Goal: Task Accomplishment & Management: Complete application form

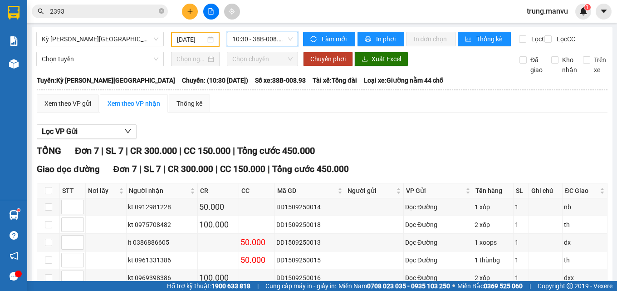
scroll to position [95, 0]
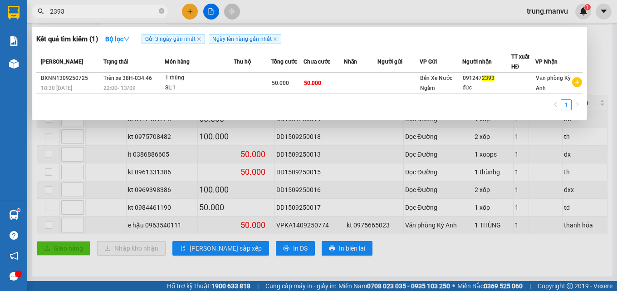
click at [88, 15] on input "2393" at bounding box center [103, 11] width 107 height 10
type input "2"
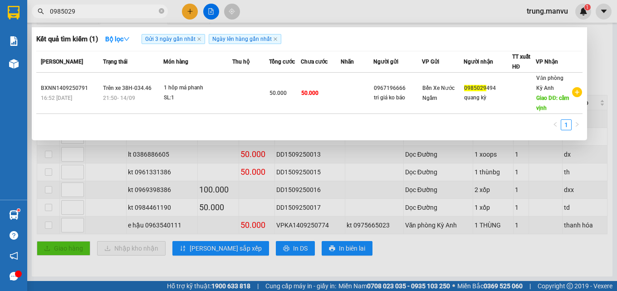
type input "0985029"
click at [191, 15] on div at bounding box center [308, 145] width 617 height 291
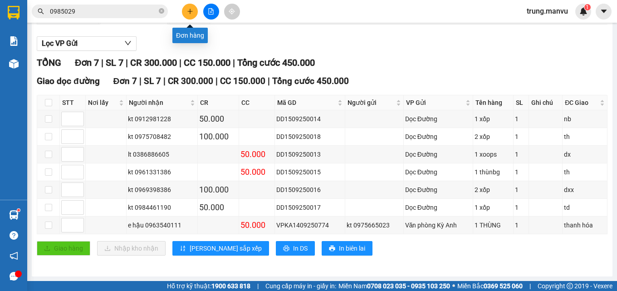
click at [191, 15] on button at bounding box center [190, 12] width 16 height 16
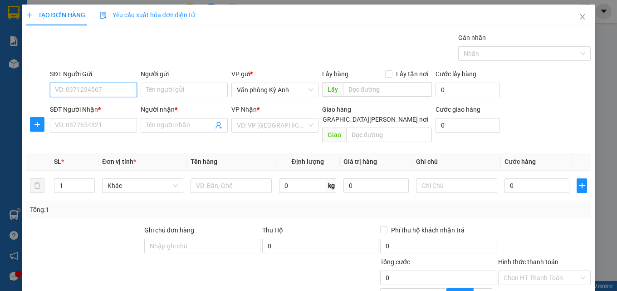
click at [88, 94] on input "SĐT Người Gửi" at bounding box center [93, 90] width 87 height 15
type input "0904977266"
click at [90, 105] on div "0904977266 - song" at bounding box center [92, 108] width 75 height 10
type input "song"
type input "0904977266"
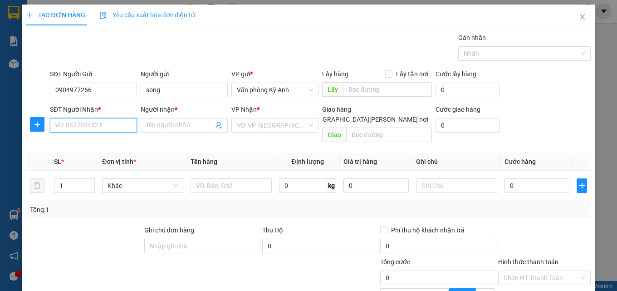
click at [95, 135] on div "SĐT Người Nhận * VD: 0377654321" at bounding box center [93, 120] width 87 height 32
click at [121, 144] on div "0946655005 - đúc" at bounding box center [93, 143] width 77 height 10
type input "0946655005"
type input "đúc"
click at [270, 128] on span "VP [GEOGRAPHIC_DATA]" at bounding box center [275, 125] width 76 height 14
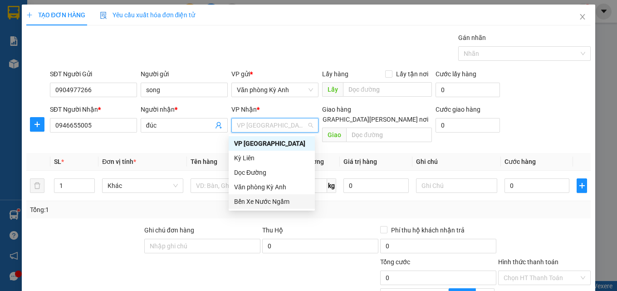
drag, startPoint x: 274, startPoint y: 202, endPoint x: 279, endPoint y: 202, distance: 5.5
click at [274, 204] on div "Bến Xe Nước Ngầm" at bounding box center [271, 201] width 75 height 10
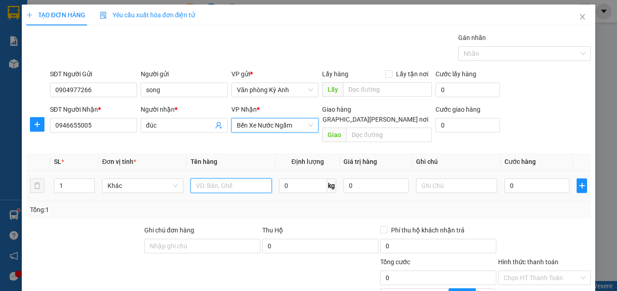
click at [214, 178] on input "text" at bounding box center [231, 185] width 81 height 15
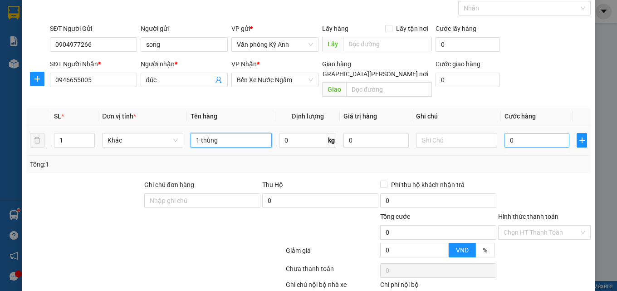
type input "1 thùng"
click at [530, 133] on input "0" at bounding box center [537, 140] width 65 height 15
type input "5"
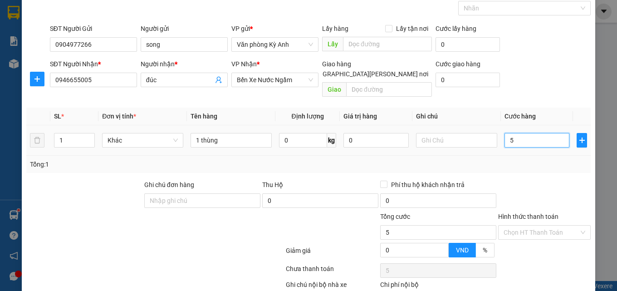
type input "50"
type input "500"
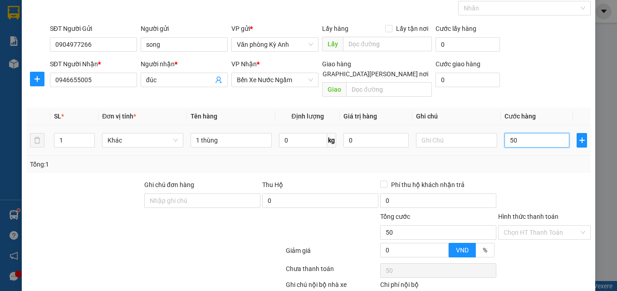
type input "500"
type input "5.000"
type input "50.000"
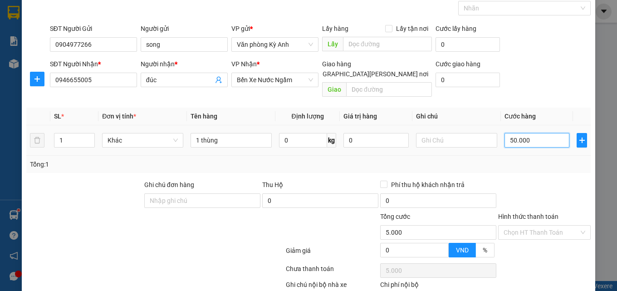
type input "50.000"
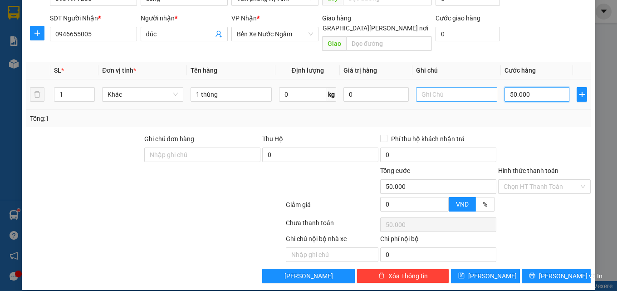
type input "50.000"
click at [428, 87] on input "text" at bounding box center [456, 94] width 81 height 15
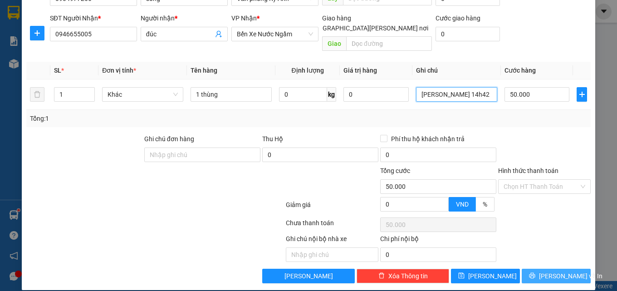
type input "[PERSON_NAME] 14h42"
click at [522, 269] on button "[PERSON_NAME] và In" at bounding box center [556, 276] width 69 height 15
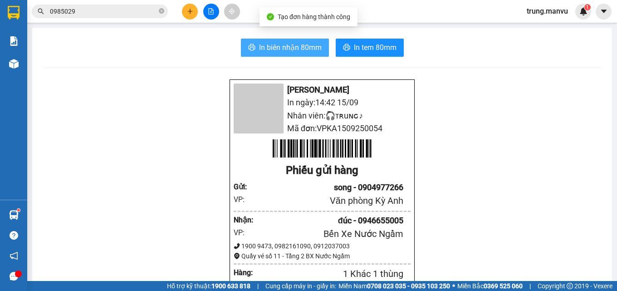
click at [312, 44] on span "In biên nhận 80mm" at bounding box center [290, 47] width 63 height 11
click at [293, 54] on button "In biên nhận 80mm" at bounding box center [285, 48] width 88 height 18
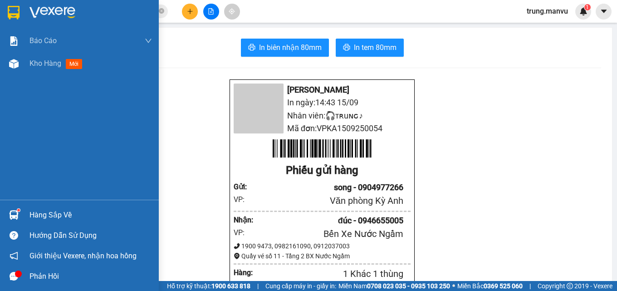
click at [14, 20] on div at bounding box center [14, 13] width 16 height 16
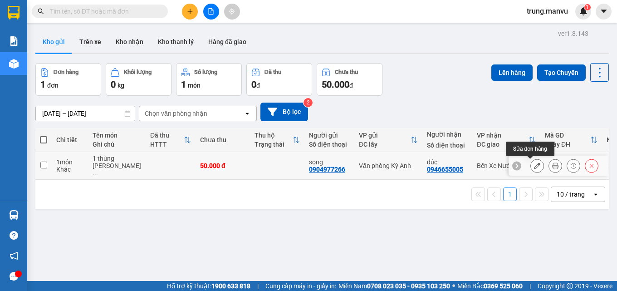
click at [531, 164] on button at bounding box center [537, 166] width 13 height 16
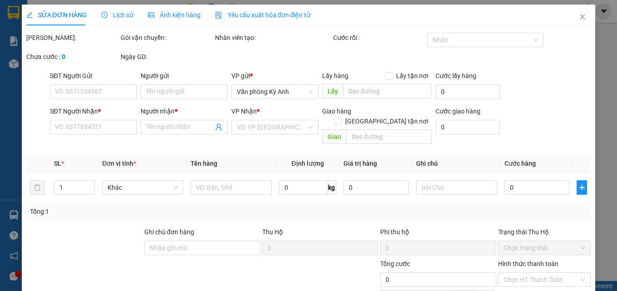
type input "0904977266"
type input "song"
type input "0946655005"
type input "đúc"
type input "50.000"
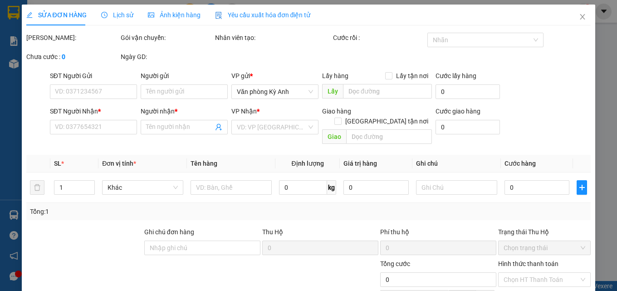
type input "50.000"
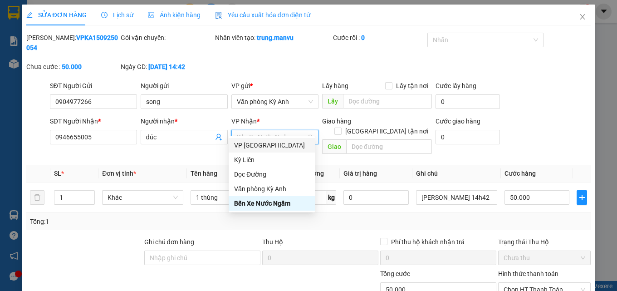
click at [277, 148] on div "VP [GEOGRAPHIC_DATA]" at bounding box center [271, 145] width 75 height 10
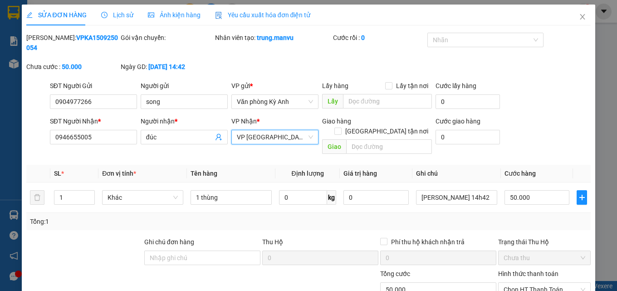
scroll to position [93, 0]
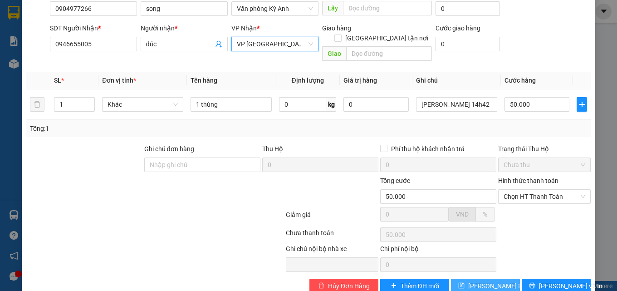
click at [486, 281] on span "[PERSON_NAME] thay đổi" at bounding box center [504, 286] width 73 height 10
